Goal: Task Accomplishment & Management: Manage account settings

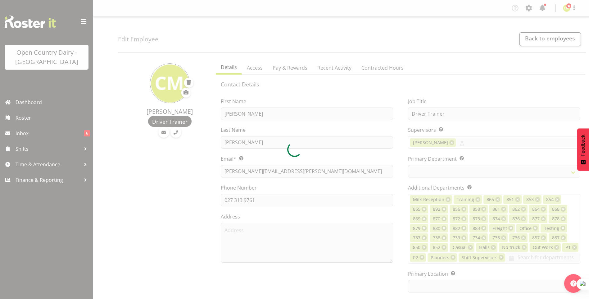
select select "TimelineWeek"
select select
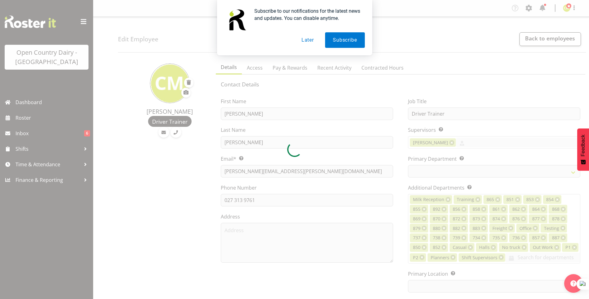
select select
select select "990"
click at [306, 42] on button "Later" at bounding box center [308, 40] width 28 height 16
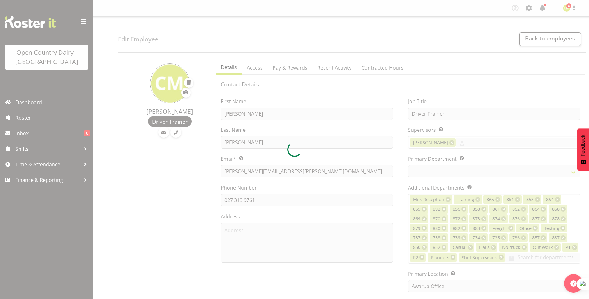
select select "699"
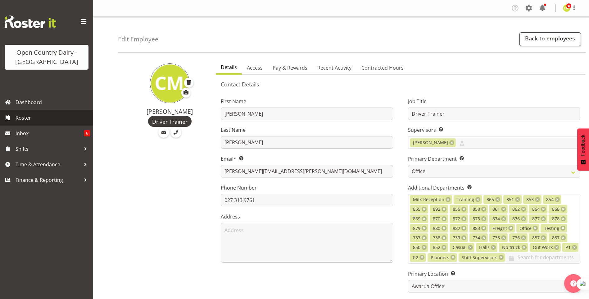
click at [19, 119] on span "Roster" at bounding box center [53, 117] width 75 height 9
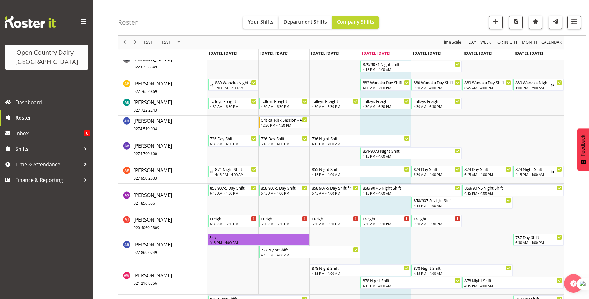
scroll to position [559, 0]
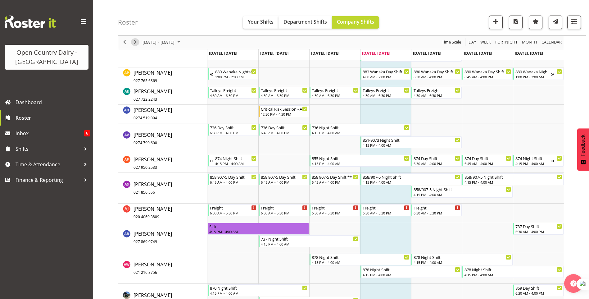
click at [135, 41] on span "Next" at bounding box center [134, 43] width 7 height 8
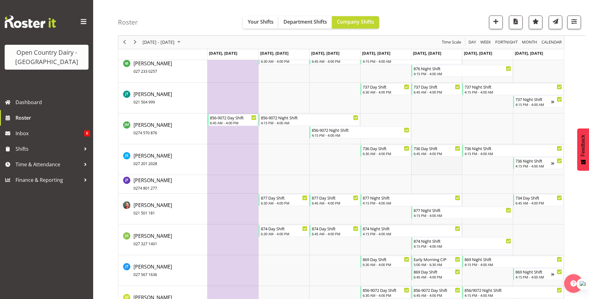
scroll to position [2115, 0]
